Goal: Obtain resource: Obtain resource

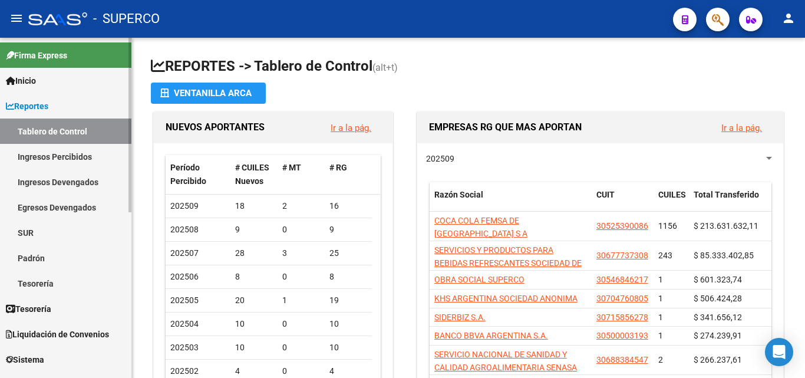
scroll to position [118, 0]
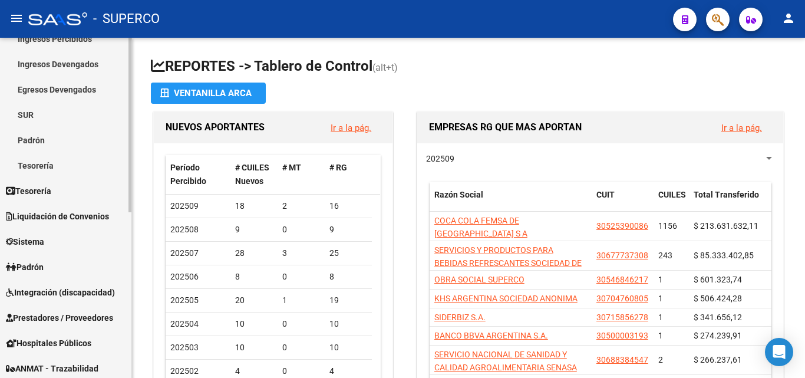
click at [55, 215] on span "Liquidación de Convenios" at bounding box center [57, 216] width 103 height 13
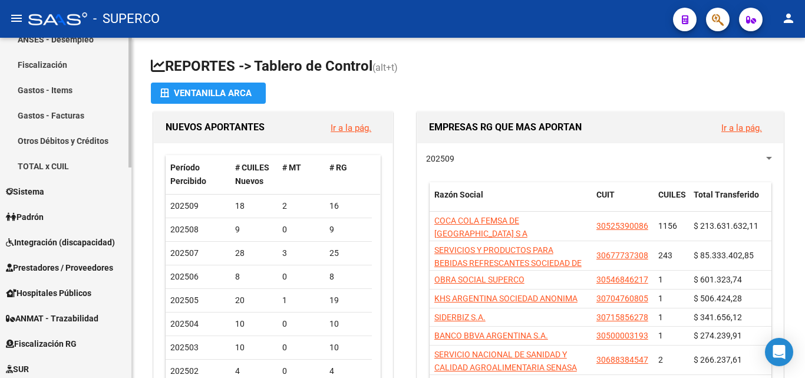
scroll to position [413, 0]
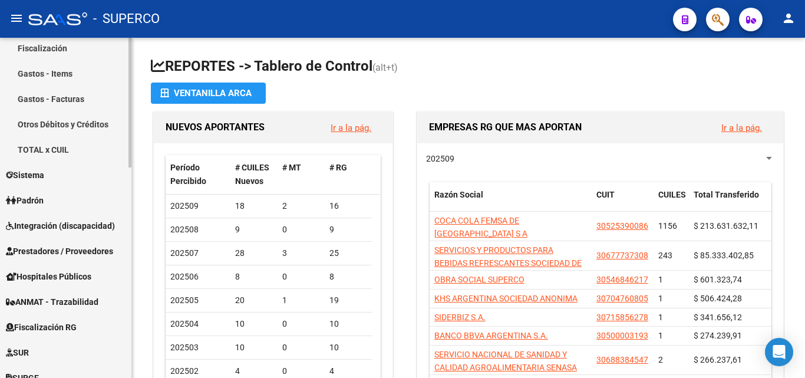
click at [37, 170] on span "Sistema" at bounding box center [25, 175] width 38 height 13
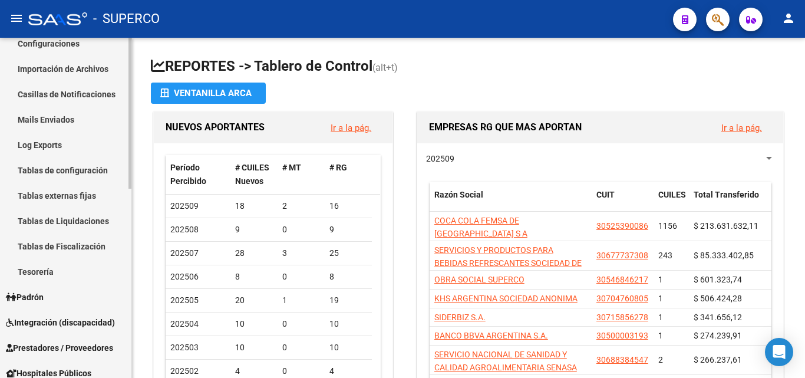
scroll to position [0, 0]
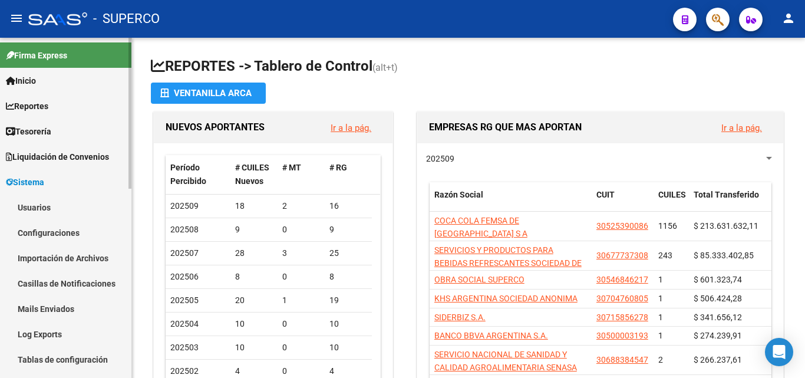
click at [32, 79] on span "Inicio" at bounding box center [21, 80] width 30 height 13
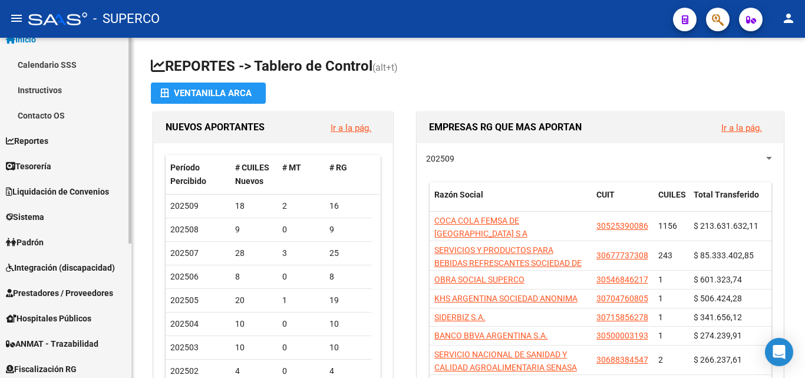
scroll to position [59, 0]
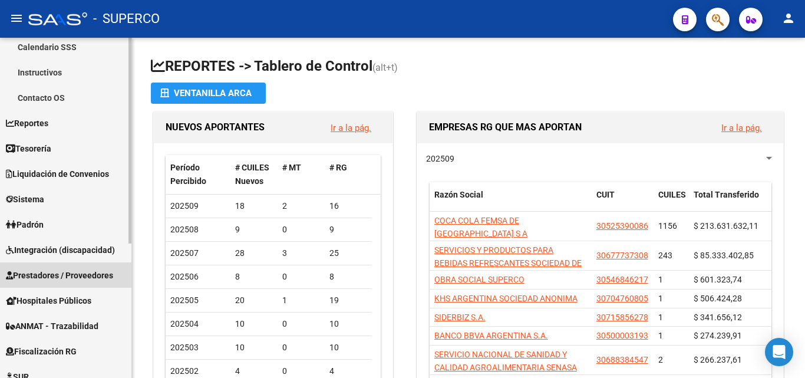
click at [56, 269] on span "Prestadores / Proveedores" at bounding box center [59, 275] width 107 height 13
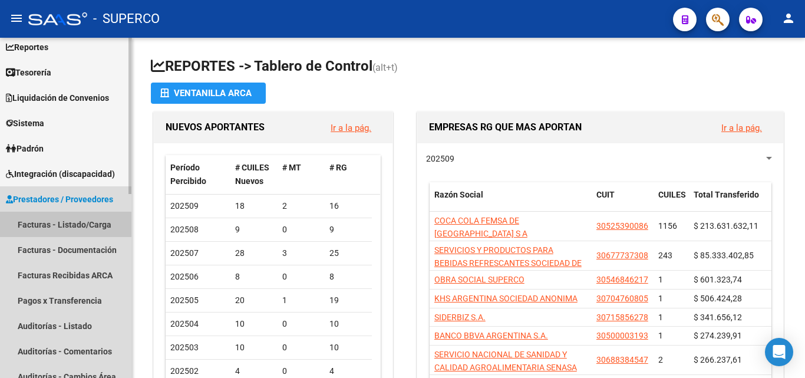
click at [50, 225] on link "Facturas - Listado/Carga" at bounding box center [65, 224] width 131 height 25
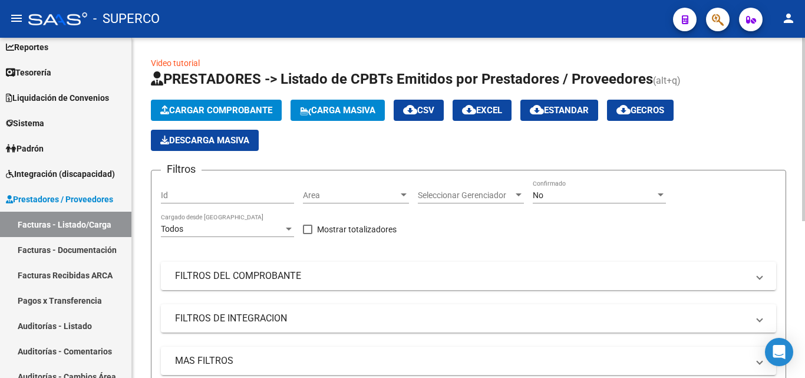
click at [542, 197] on span "No" at bounding box center [538, 194] width 11 height 9
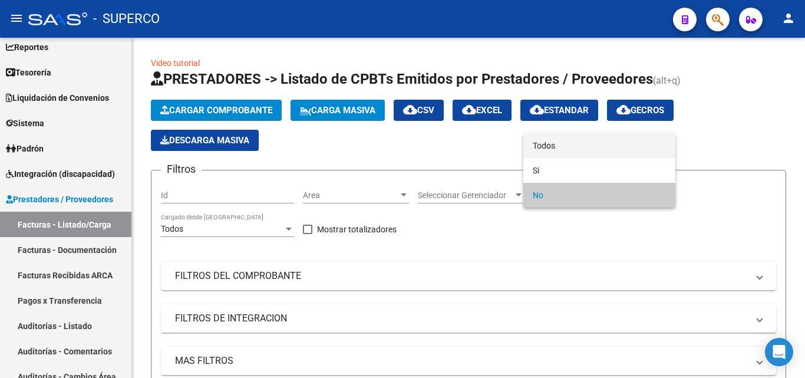
click at [540, 142] on span "Todos" at bounding box center [599, 145] width 133 height 25
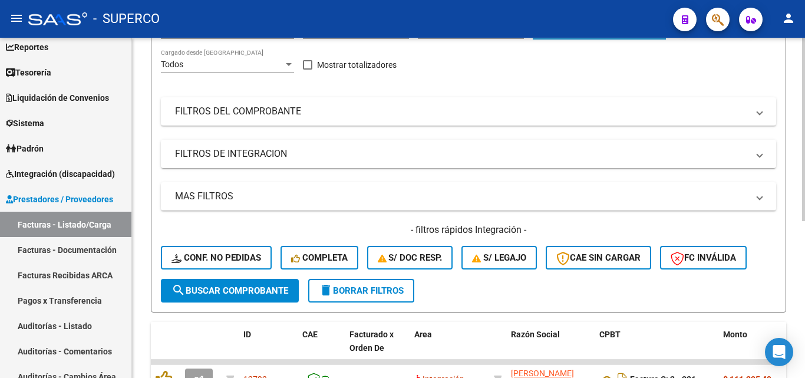
scroll to position [177, 0]
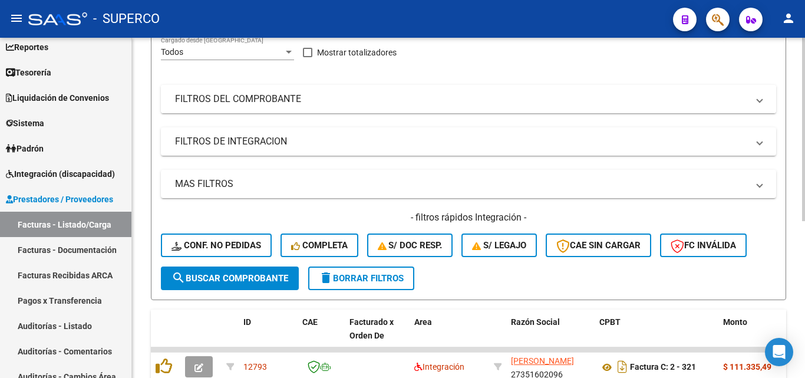
click at [233, 98] on mat-panel-title "FILTROS DEL COMPROBANTE" at bounding box center [461, 99] width 573 height 13
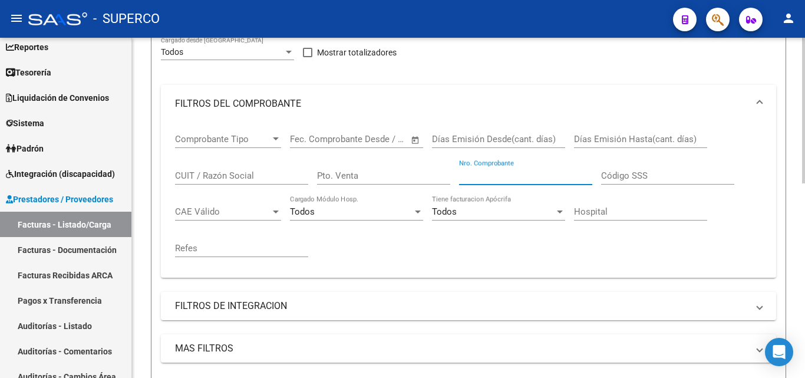
click at [476, 178] on input "Nro. Comprobante" at bounding box center [525, 175] width 133 height 11
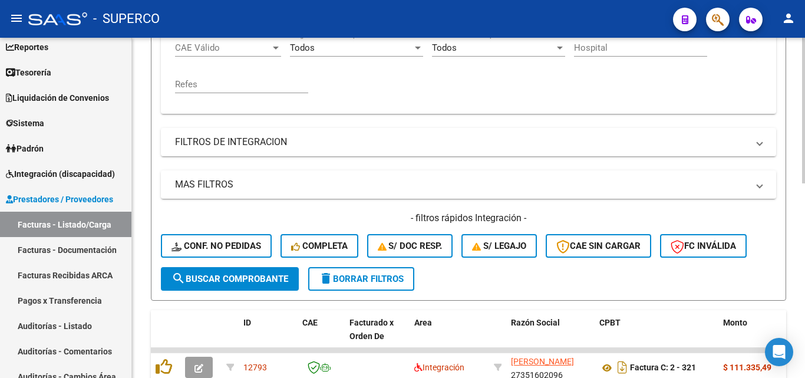
scroll to position [354, 0]
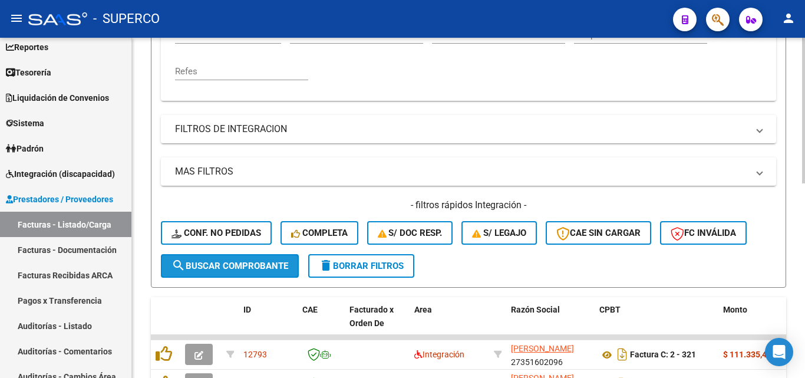
click at [222, 262] on span "search Buscar Comprobante" at bounding box center [230, 266] width 117 height 11
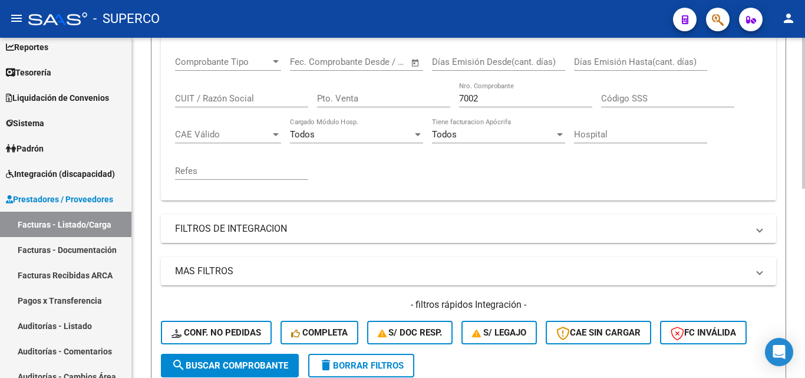
scroll to position [236, 0]
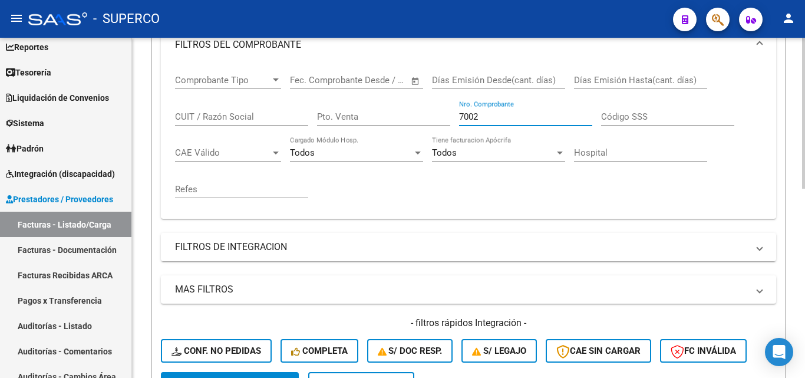
click at [475, 115] on input "7002" at bounding box center [525, 116] width 133 height 11
type input "7003"
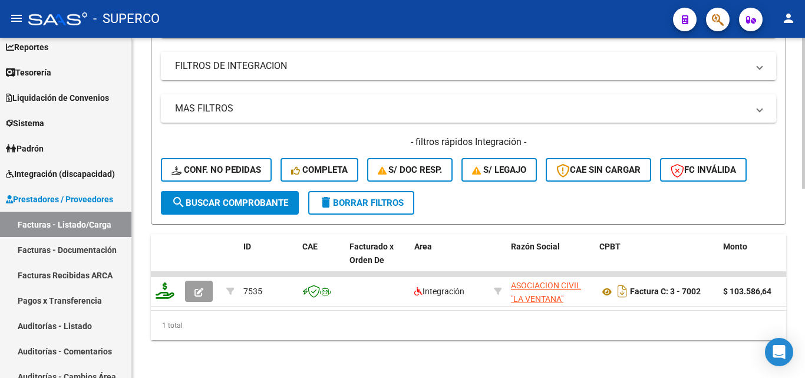
scroll to position [426, 0]
click at [255, 198] on span "search Buscar Comprobante" at bounding box center [230, 203] width 117 height 11
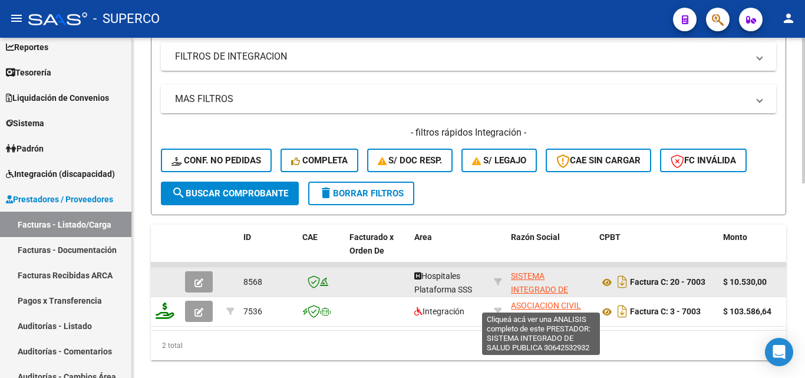
click at [525, 291] on span "SISTEMA INTEGRADO DE SALUD PUBLICA" at bounding box center [541, 289] width 61 height 37
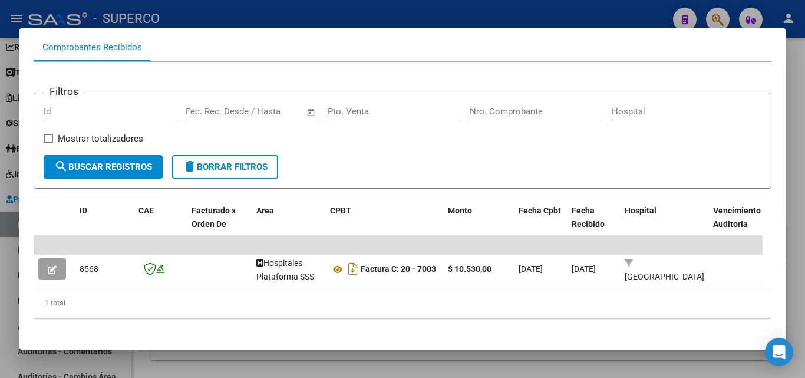
scroll to position [175, 0]
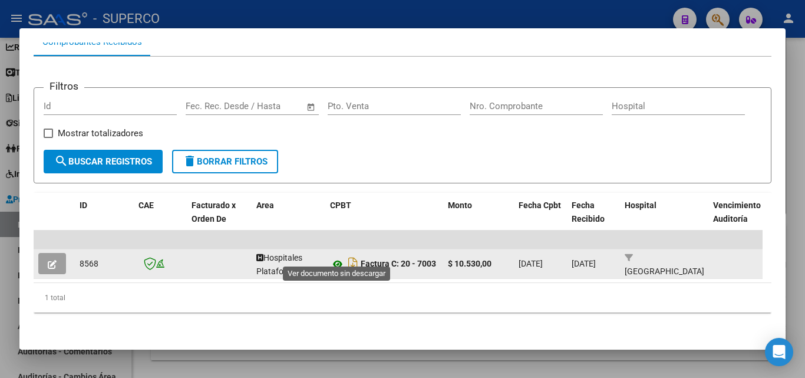
click at [335, 257] on icon at bounding box center [337, 264] width 15 height 14
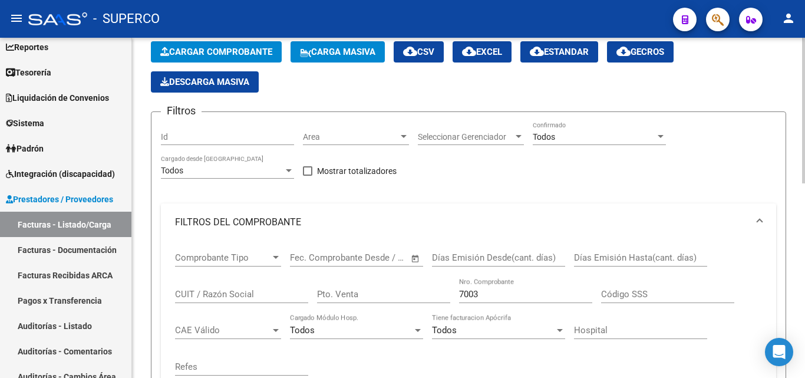
scroll to position [59, 0]
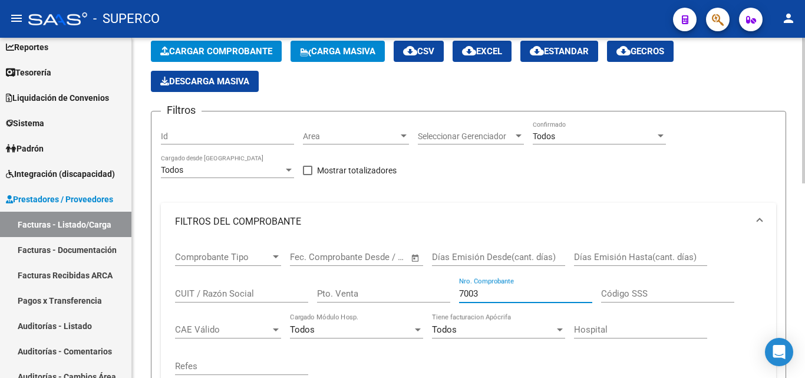
drag, startPoint x: 489, startPoint y: 292, endPoint x: 453, endPoint y: 290, distance: 36.6
click at [453, 290] on div "Comprobante Tipo Comprobante Tipo Fecha inicio – Fecha fin Fec. Comprobante Des…" at bounding box center [468, 314] width 587 height 146
click at [228, 136] on input "Id" at bounding box center [227, 136] width 133 height 10
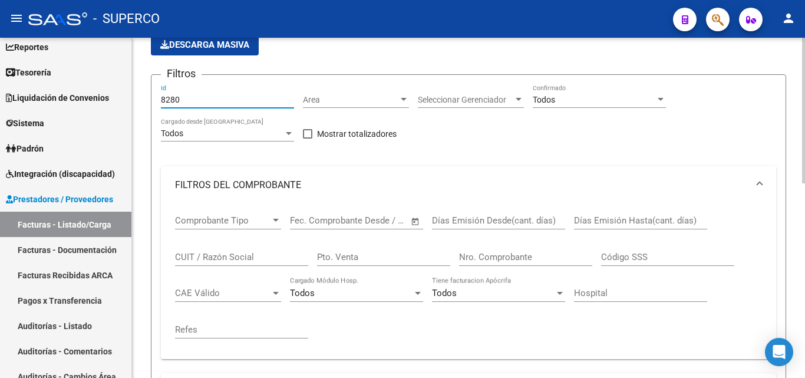
scroll to position [295, 0]
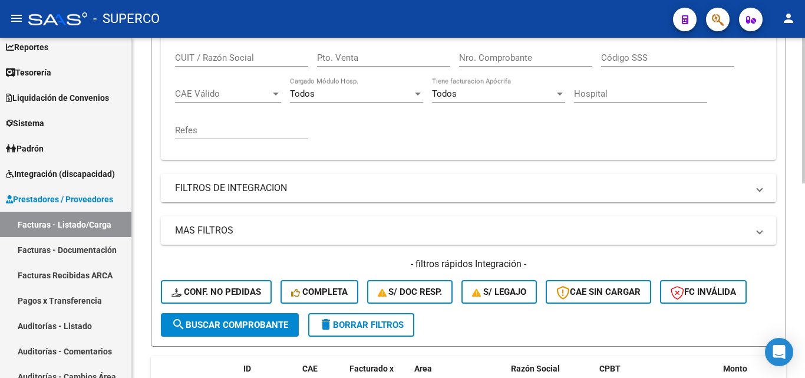
click at [217, 327] on span "search Buscar Comprobante" at bounding box center [230, 325] width 117 height 11
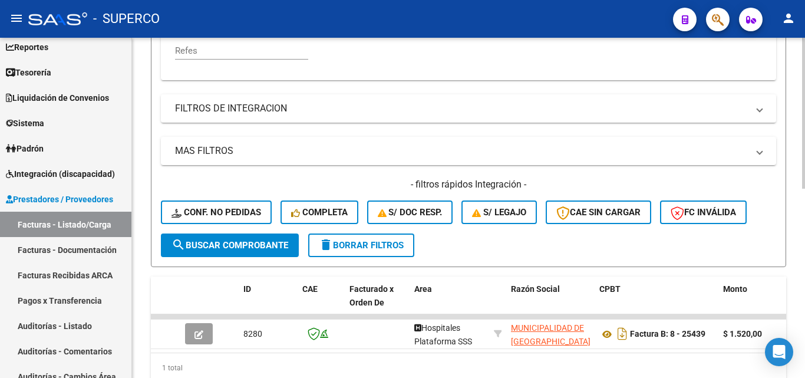
scroll to position [413, 0]
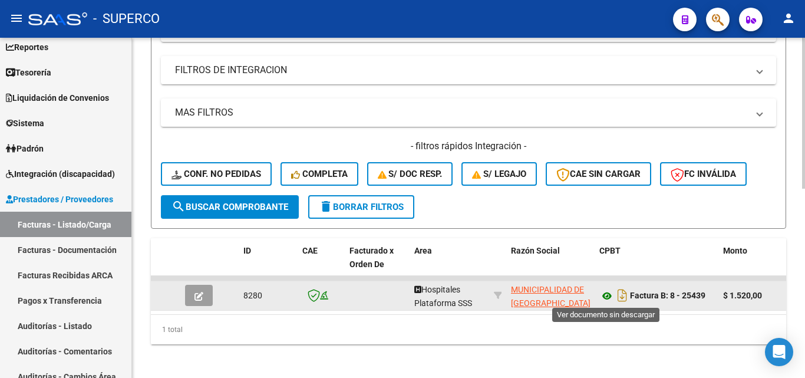
click at [605, 294] on icon at bounding box center [607, 296] width 15 height 14
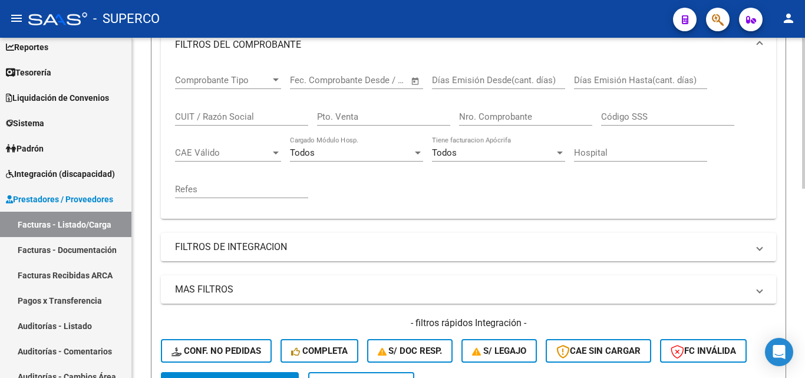
scroll to position [0, 0]
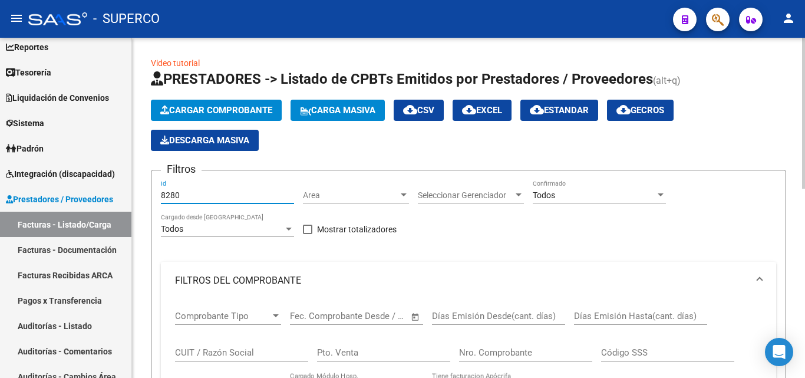
drag, startPoint x: 205, startPoint y: 192, endPoint x: 146, endPoint y: 193, distance: 59.0
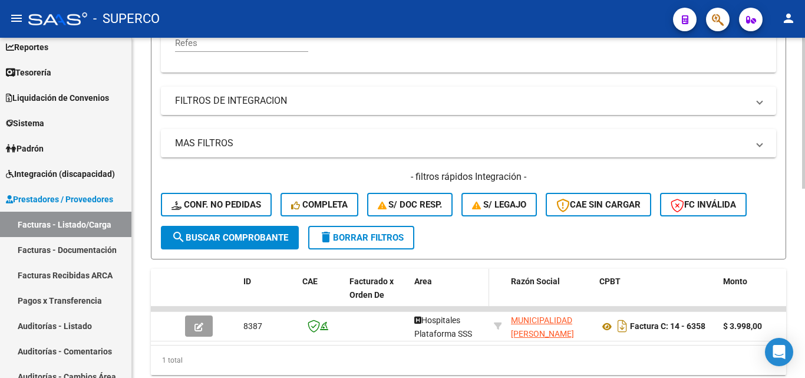
scroll to position [426, 0]
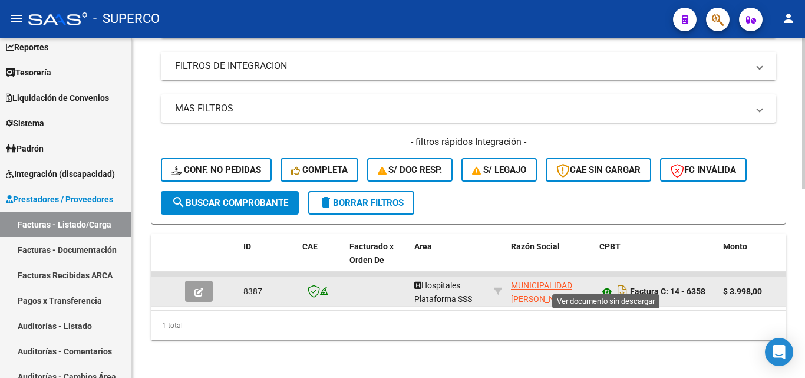
click at [604, 285] on icon at bounding box center [607, 292] width 15 height 14
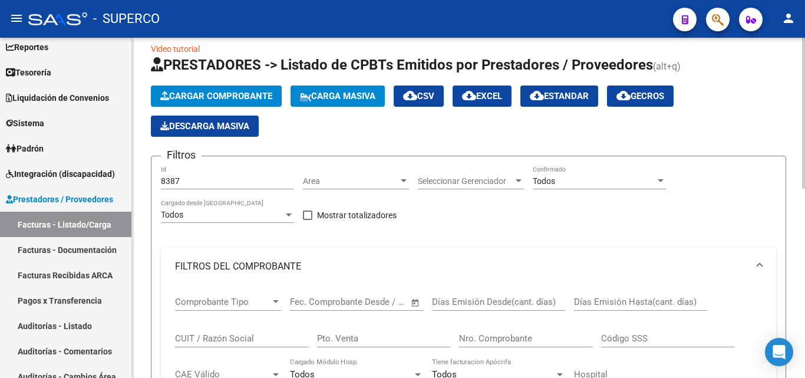
scroll to position [14, 0]
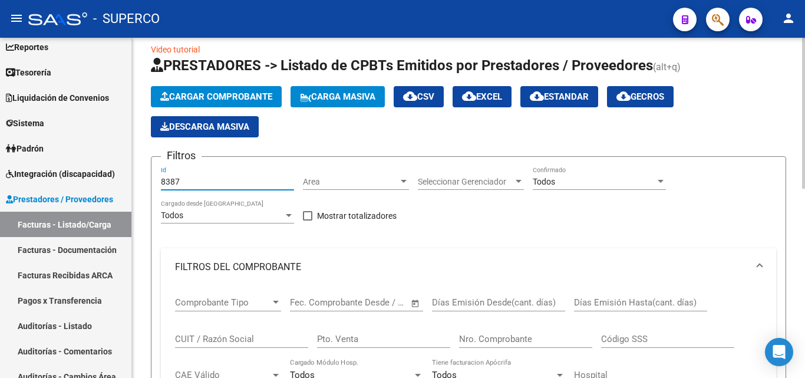
drag, startPoint x: 215, startPoint y: 177, endPoint x: 150, endPoint y: 178, distance: 65.5
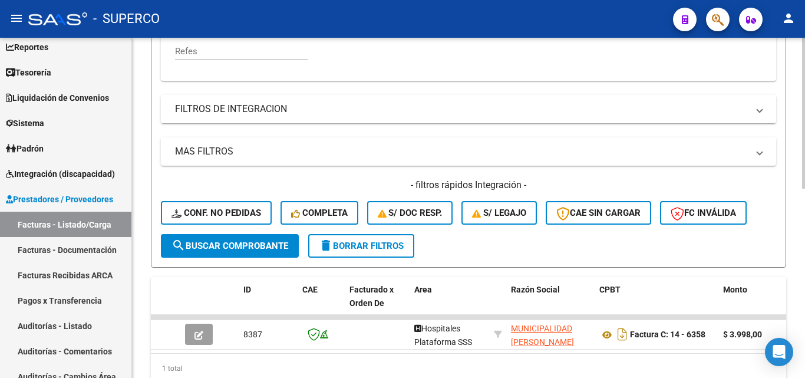
scroll to position [426, 0]
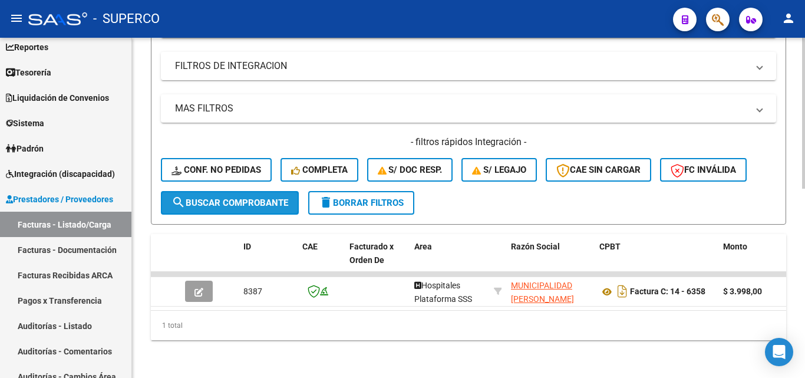
click at [250, 191] on button "search Buscar Comprobante" at bounding box center [230, 203] width 138 height 24
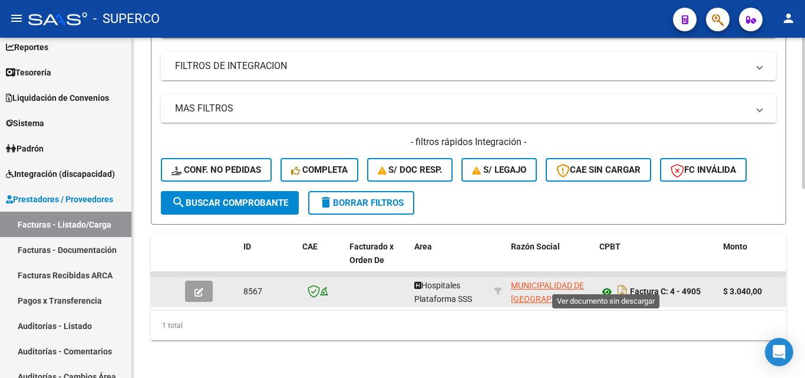
click at [606, 285] on icon at bounding box center [607, 292] width 15 height 14
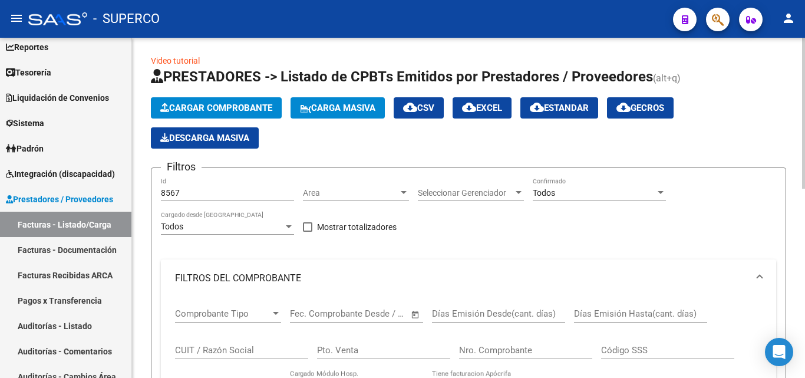
scroll to position [0, 0]
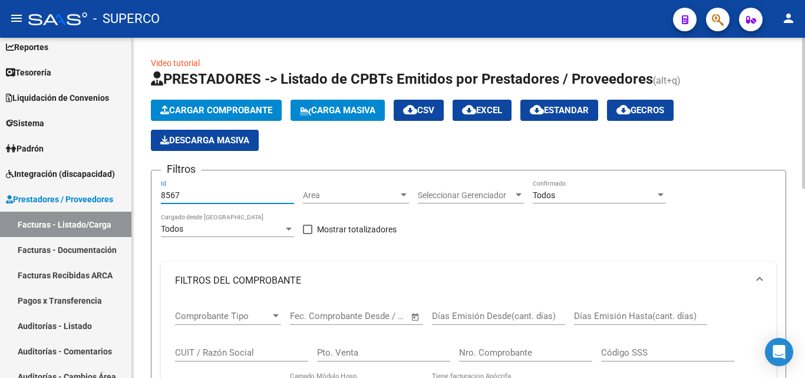
drag, startPoint x: 190, startPoint y: 195, endPoint x: 146, endPoint y: 194, distance: 44.2
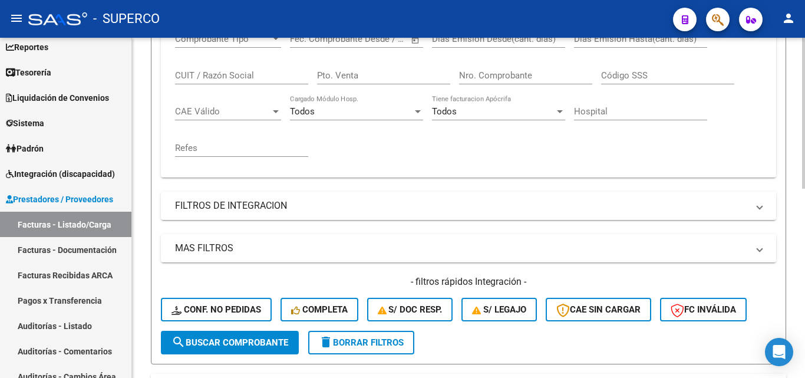
scroll to position [295, 0]
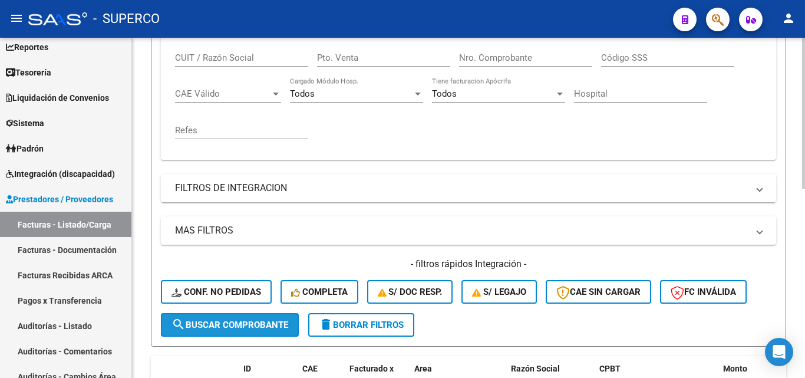
click at [228, 328] on span "search Buscar Comprobante" at bounding box center [230, 325] width 117 height 11
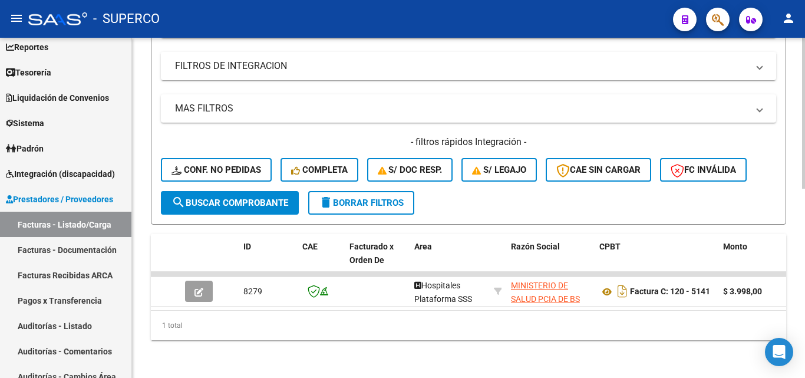
scroll to position [426, 0]
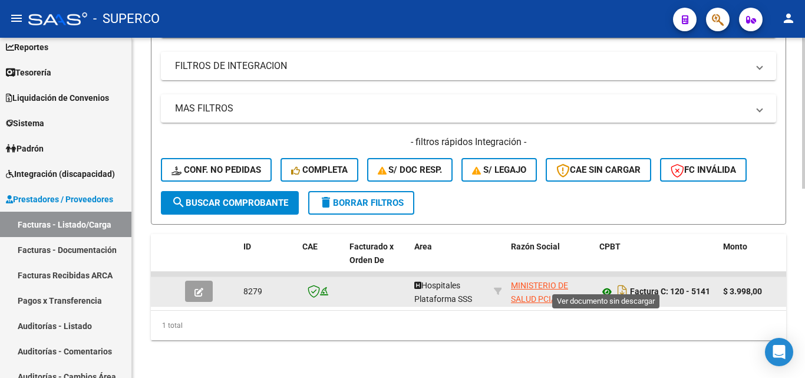
click at [606, 285] on icon at bounding box center [607, 292] width 15 height 14
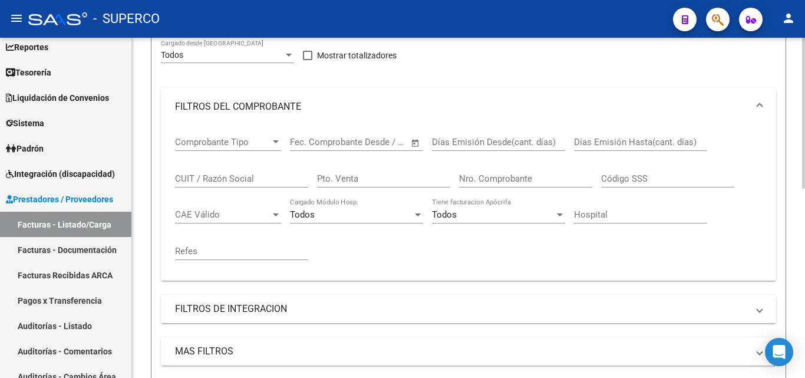
scroll to position [131, 0]
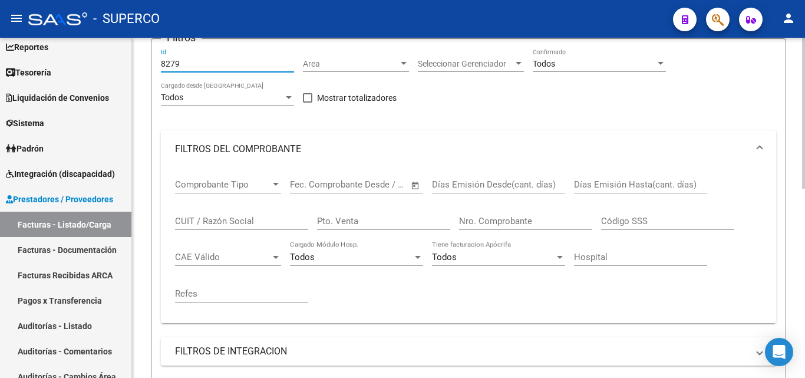
drag, startPoint x: 203, startPoint y: 60, endPoint x: 147, endPoint y: 62, distance: 56.0
click at [147, 62] on div "Video tutorial PRESTADORES -> Listado de CPBTs Emitidos por Prestadores / Prove…" at bounding box center [468, 284] width 673 height 757
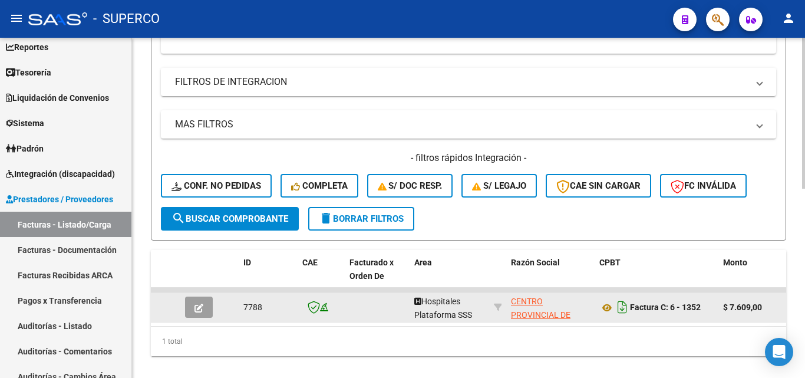
scroll to position [426, 0]
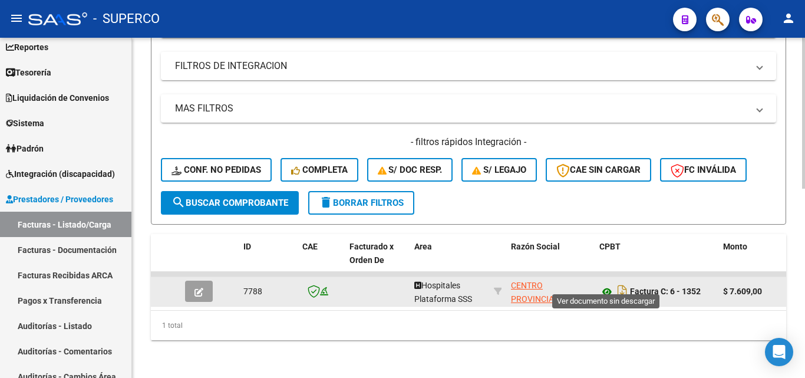
click at [608, 285] on icon at bounding box center [607, 292] width 15 height 14
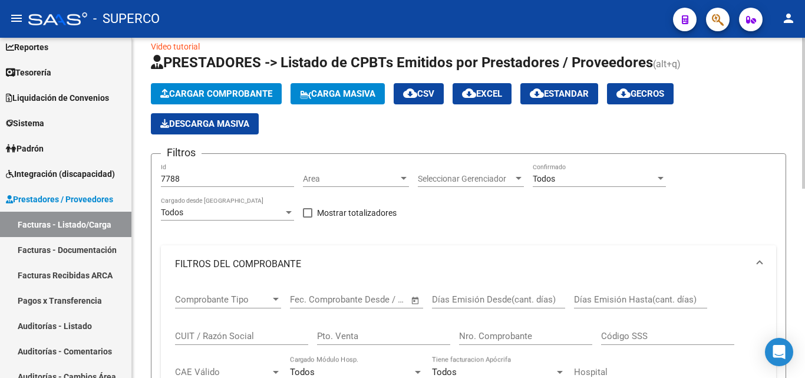
scroll to position [14, 0]
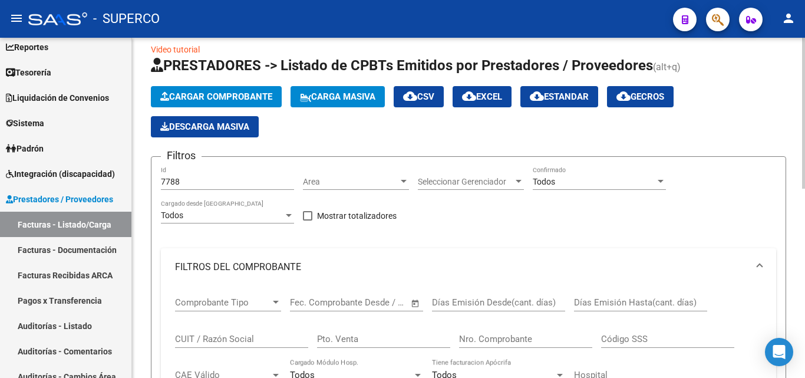
drag, startPoint x: 183, startPoint y: 175, endPoint x: 176, endPoint y: 178, distance: 8.4
drag, startPoint x: 191, startPoint y: 180, endPoint x: 156, endPoint y: 183, distance: 35.5
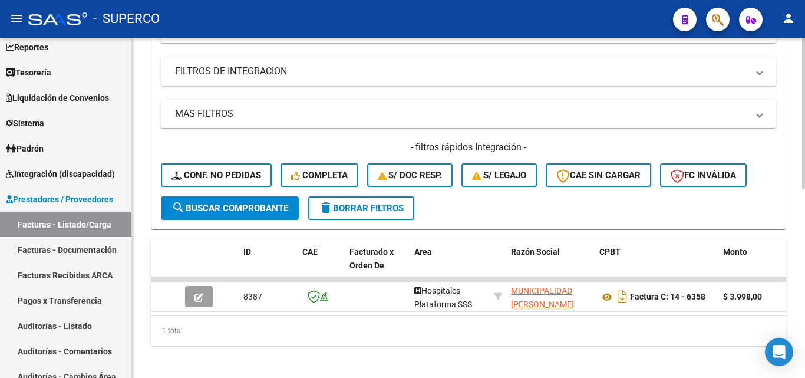
scroll to position [426, 0]
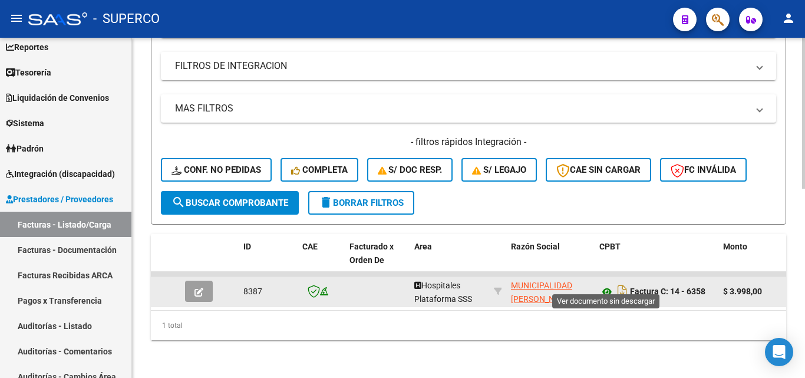
click at [605, 285] on icon at bounding box center [607, 292] width 15 height 14
click at [613, 285] on icon at bounding box center [607, 292] width 15 height 14
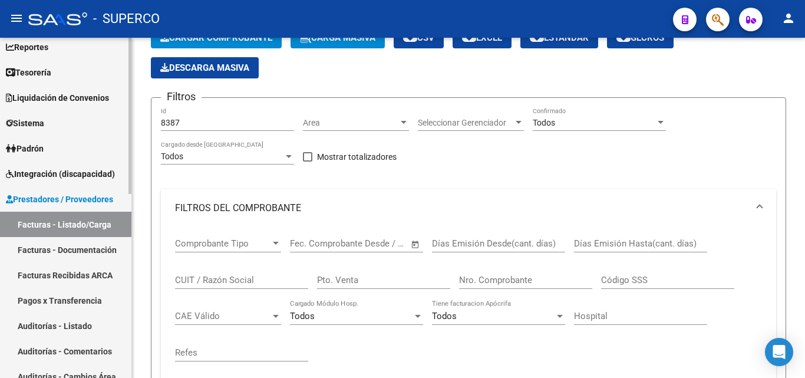
scroll to position [0, 0]
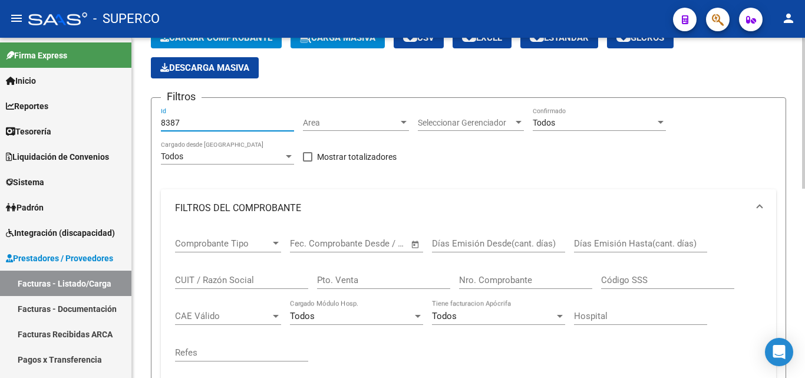
drag, startPoint x: 193, startPoint y: 120, endPoint x: 158, endPoint y: 120, distance: 35.4
click at [158, 120] on form "Filtros 8387 Id Area Area Seleccionar Gerenciador Seleccionar Gerenciador Todos…" at bounding box center [469, 333] width 636 height 472
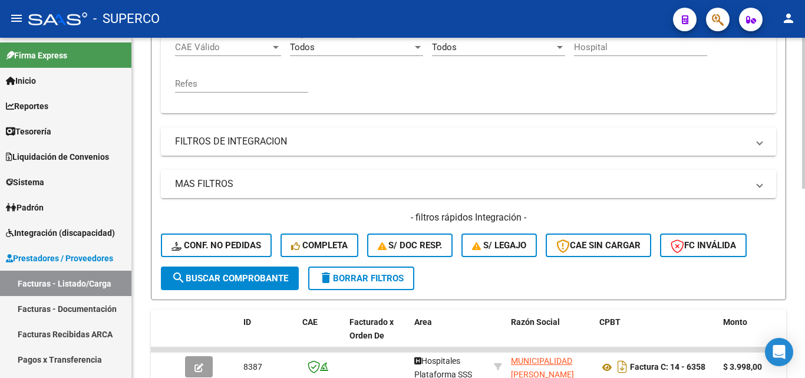
scroll to position [367, 0]
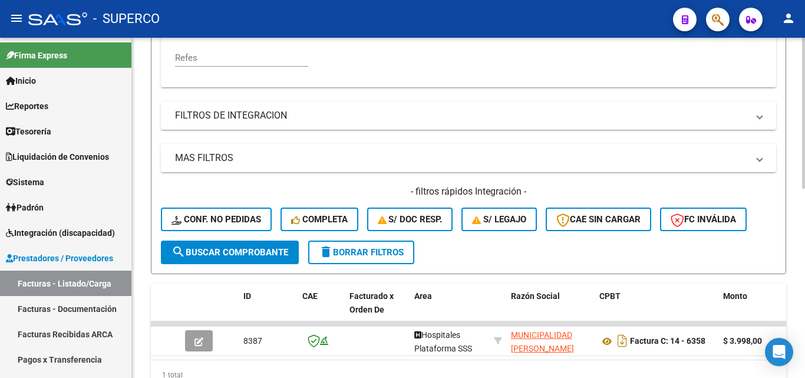
type input "8273"
click at [236, 261] on button "search Buscar Comprobante" at bounding box center [230, 253] width 138 height 24
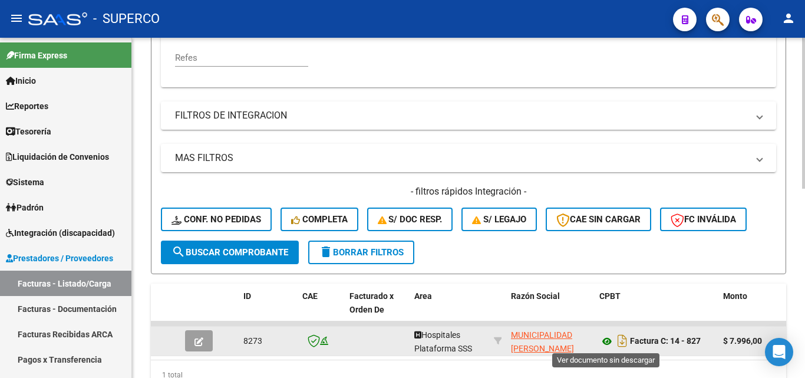
click at [607, 341] on icon at bounding box center [607, 341] width 15 height 14
